Goal: Use online tool/utility: Utilize a website feature to perform a specific function

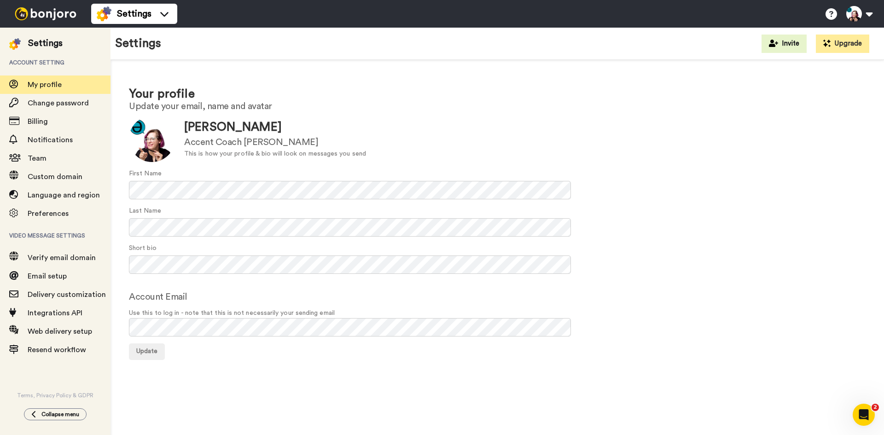
click at [57, 14] on img at bounding box center [45, 13] width 69 height 13
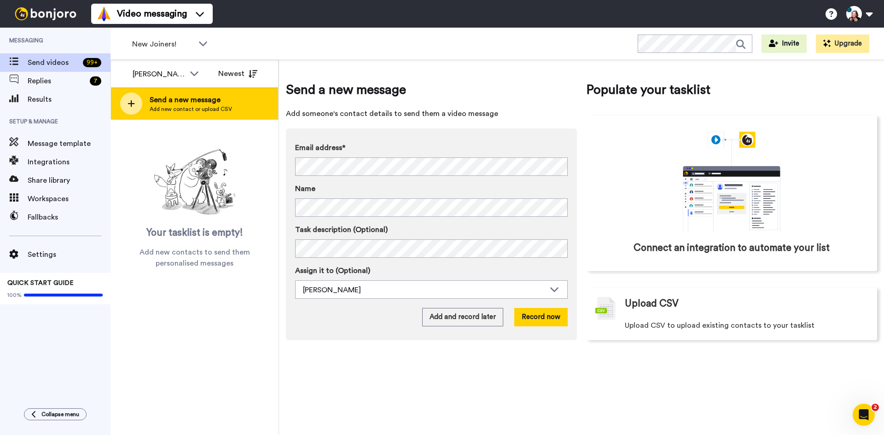
click at [125, 100] on div at bounding box center [131, 104] width 22 height 22
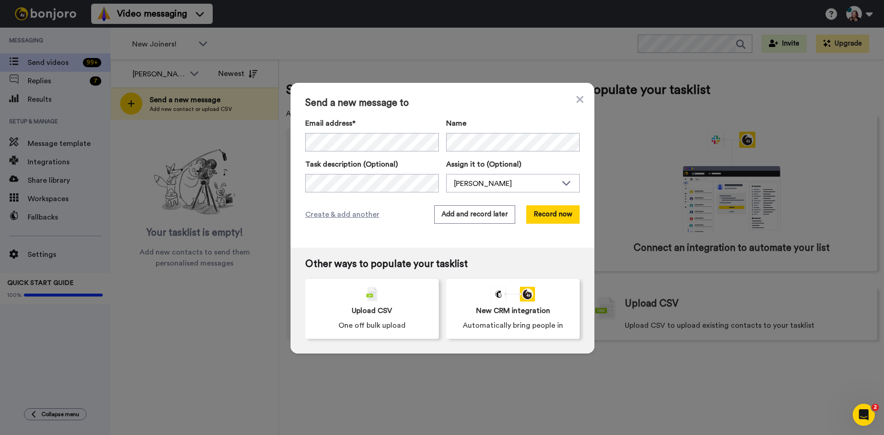
click at [486, 124] on label "Name" at bounding box center [513, 123] width 134 height 11
click at [411, 121] on label "Email address*" at bounding box center [372, 123] width 134 height 11
click at [480, 217] on button "Add and record later" at bounding box center [474, 214] width 81 height 18
